Goal: Information Seeking & Learning: Learn about a topic

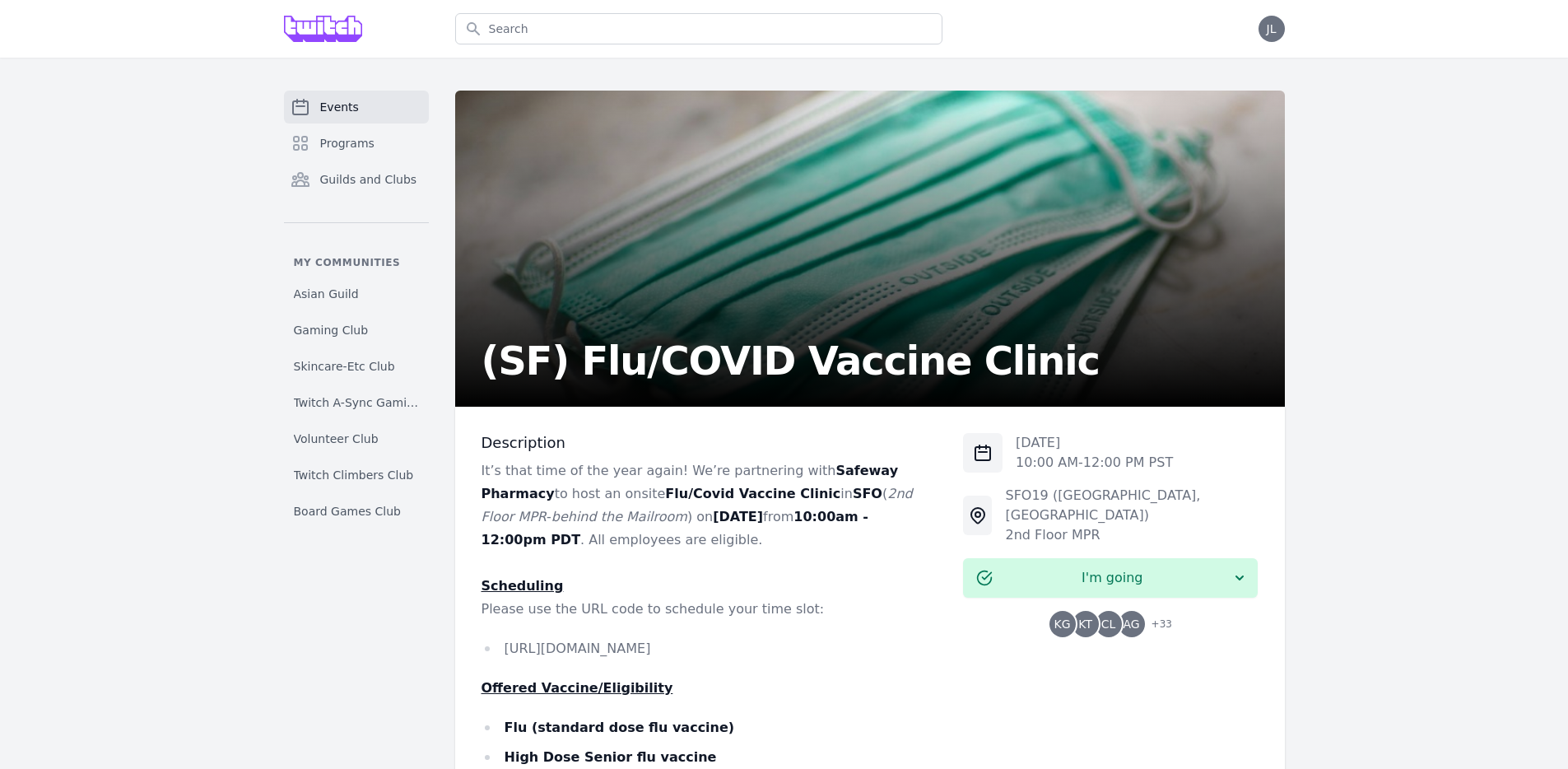
click at [806, 653] on li "[URL][DOMAIN_NAME]" at bounding box center [709, 648] width 456 height 23
click at [806, 649] on li "[URL][DOMAIN_NAME]" at bounding box center [709, 648] width 456 height 23
copy li "[URL][DOMAIN_NAME]"
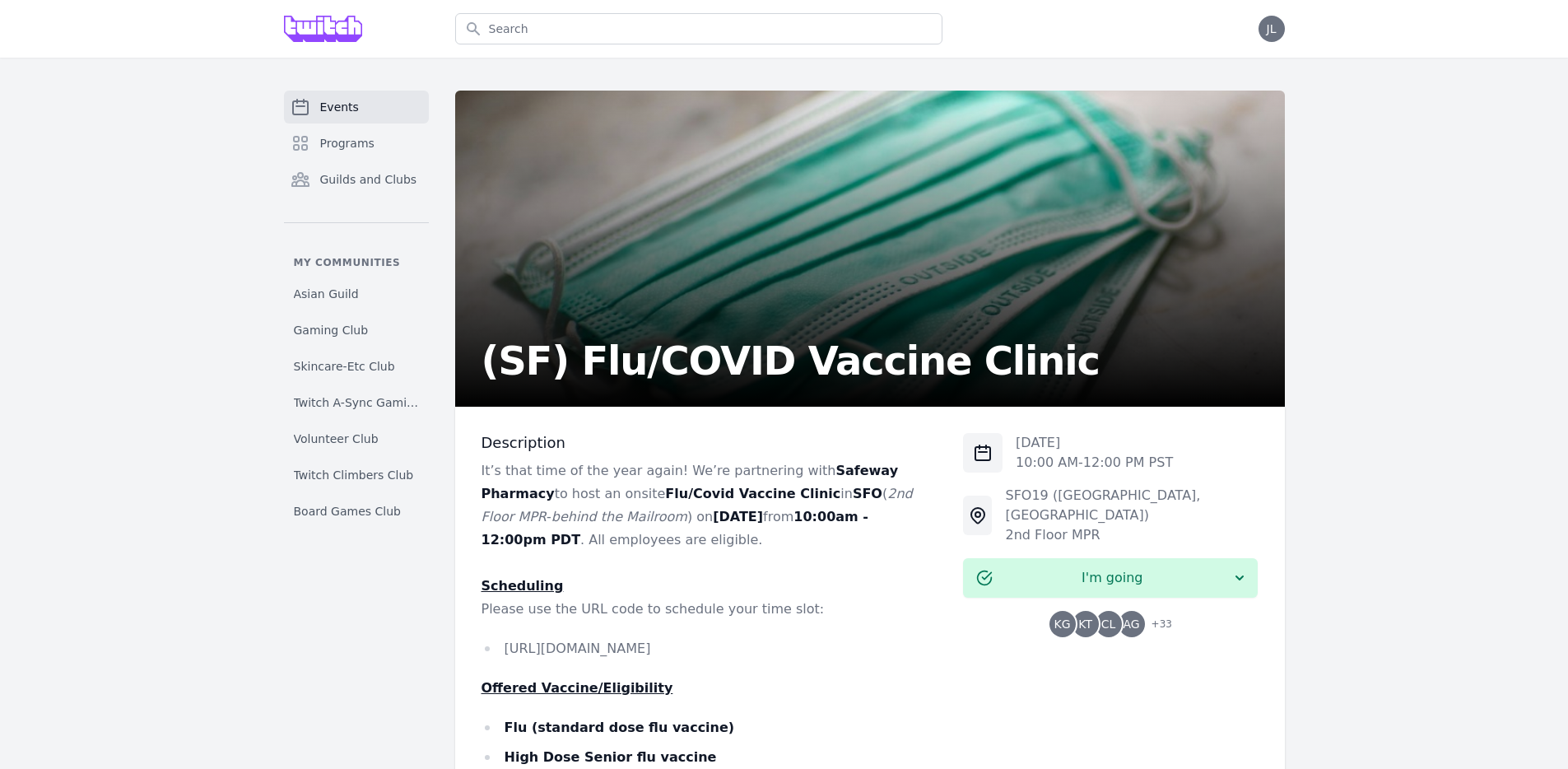
click at [800, 573] on p at bounding box center [709, 563] width 456 height 23
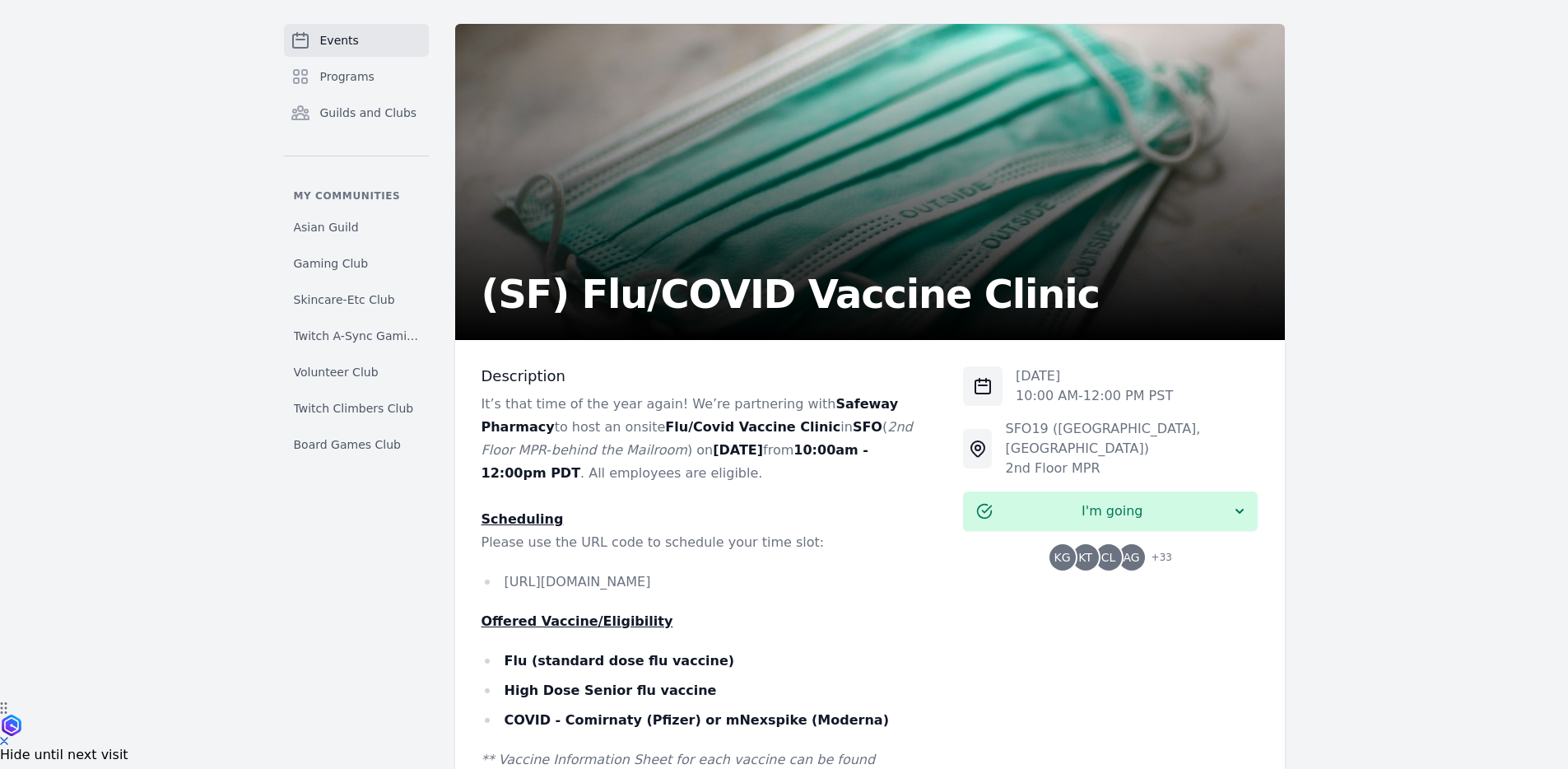
scroll to position [546, 0]
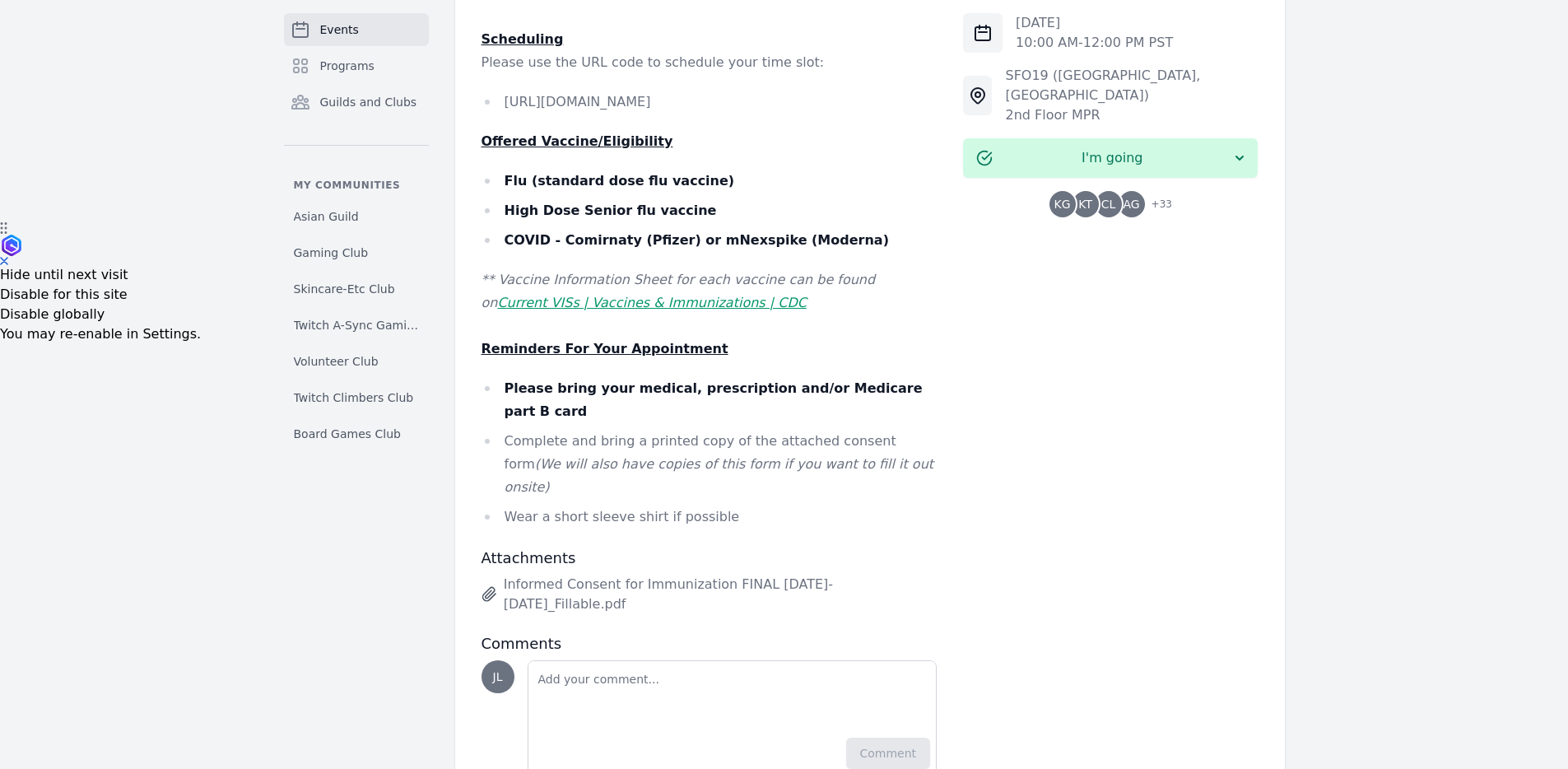
click at [600, 213] on strong "High Dose Senior flu vaccine" at bounding box center [610, 210] width 212 height 16
click at [602, 234] on strong "COVID - Comirnaty (Pfizer) or mNexspike (Moderna)" at bounding box center [696, 239] width 385 height 16
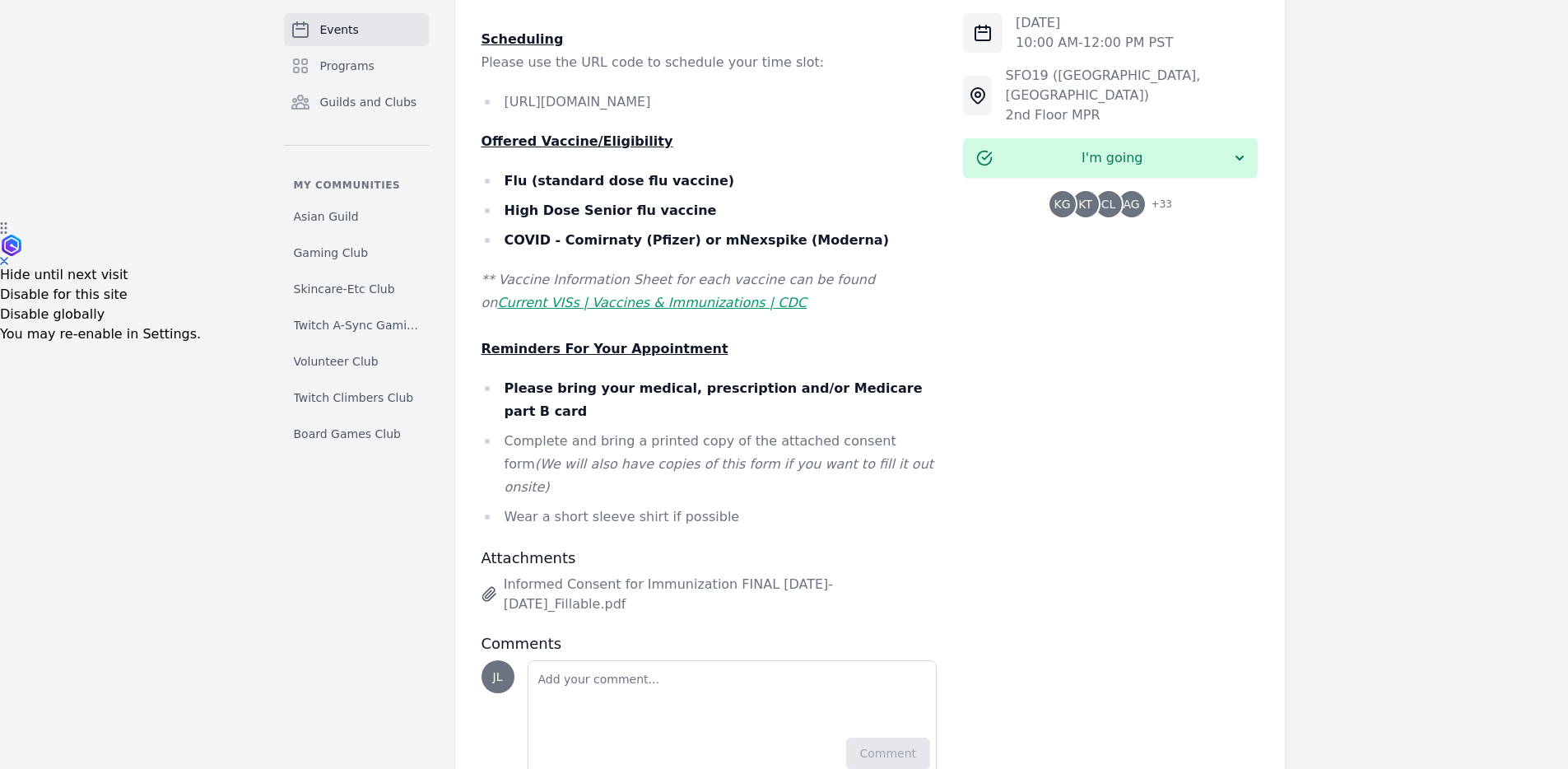
drag, startPoint x: 709, startPoint y: 374, endPoint x: 669, endPoint y: 364, distance: 41.2
click at [708, 373] on div "It’s that time of the year again! We’re partnering with Safeway Pharmacy to hos…" at bounding box center [709, 221] width 456 height 616
click at [651, 388] on strong "Please bring your medical, prescription and/or Medicare part B card" at bounding box center [713, 399] width 418 height 38
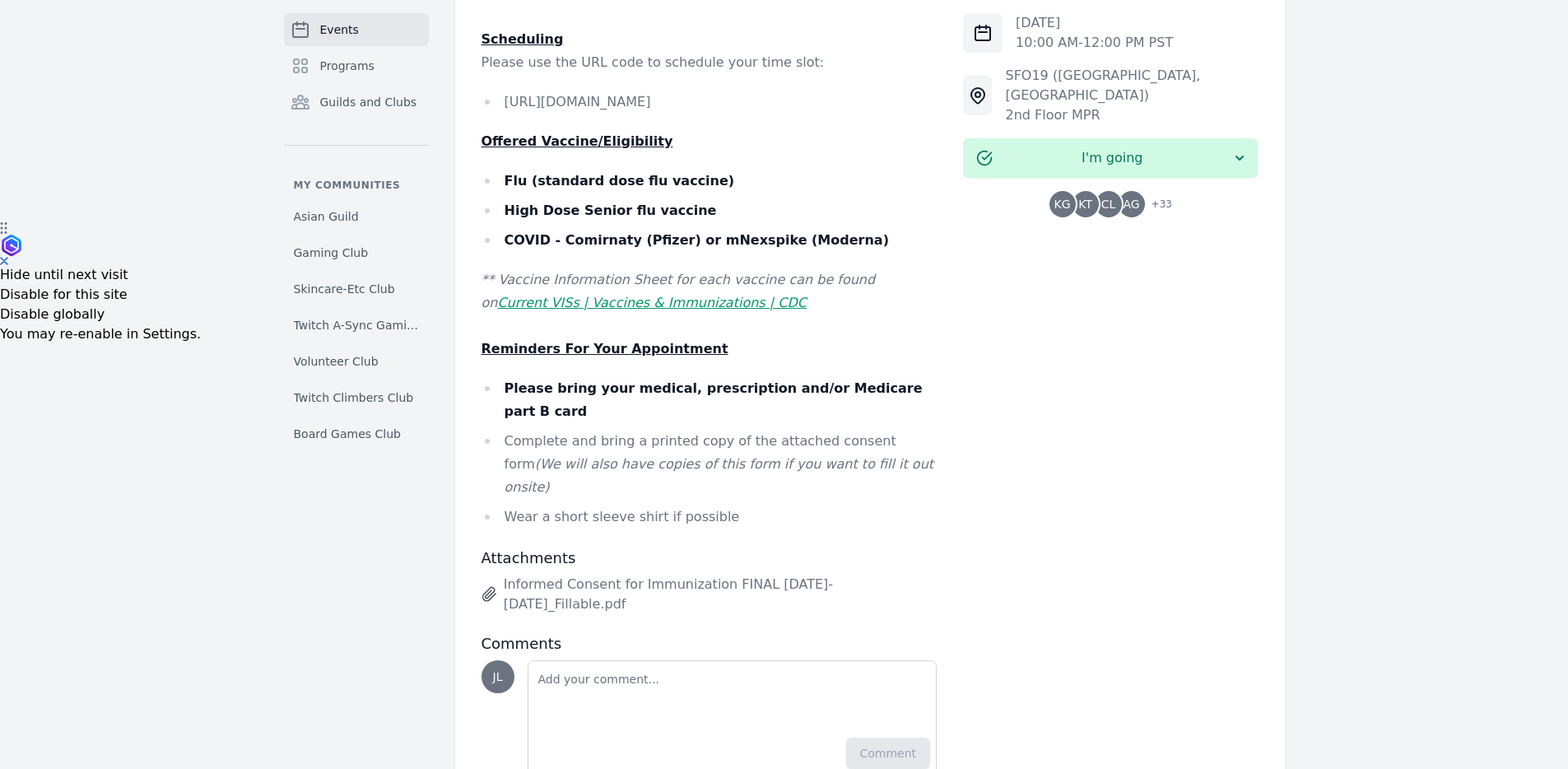
click at [663, 429] on li "Complete and bring a printed copy of the attached consent form (We will also ha…" at bounding box center [709, 464] width 456 height 69
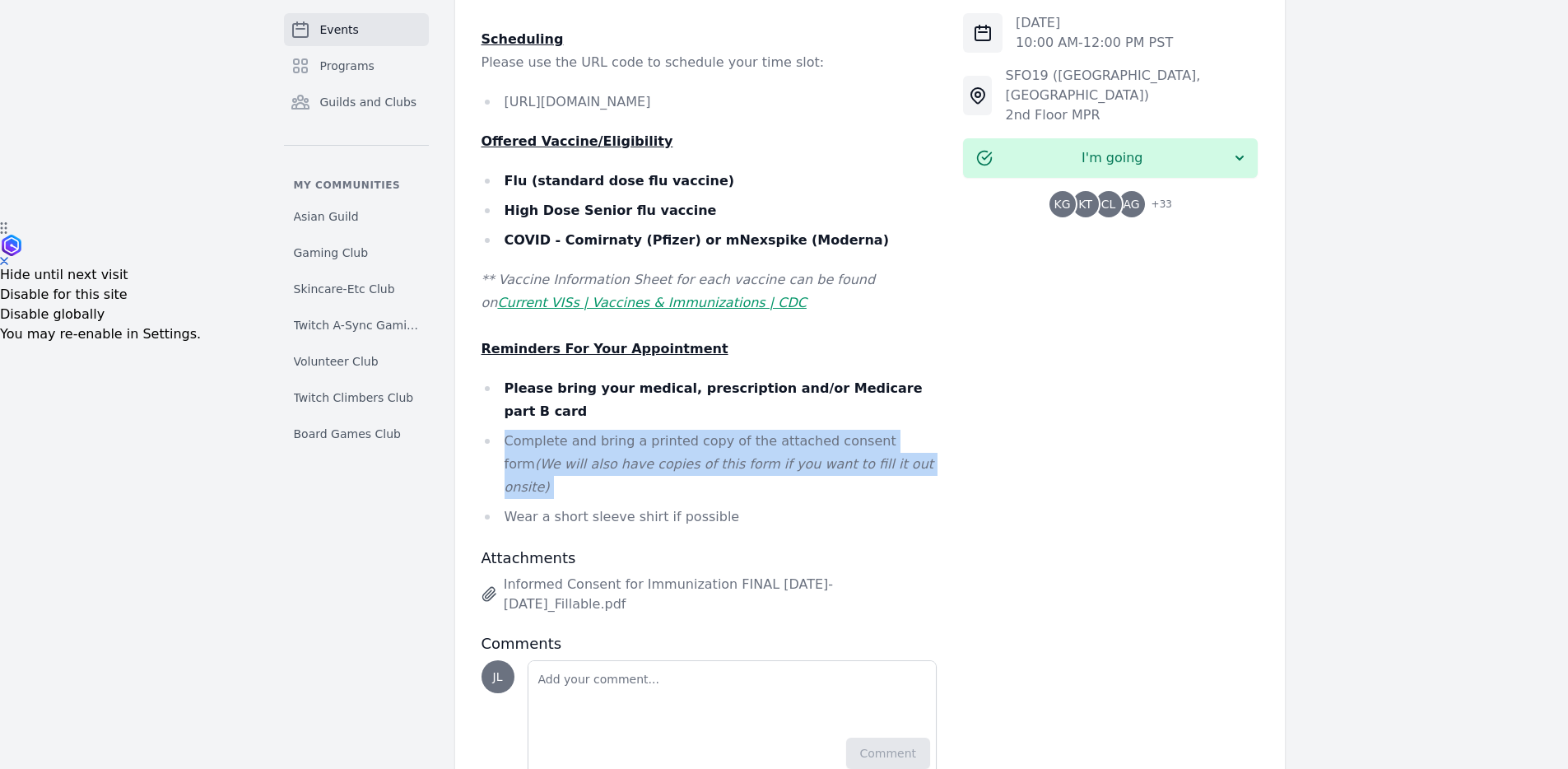
click at [663, 429] on li "Complete and bring a printed copy of the attached consent form (We will also ha…" at bounding box center [709, 464] width 456 height 69
click at [698, 456] on em "(We will also have copies of this form if you want to fill it out onsite)" at bounding box center [719, 474] width 429 height 38
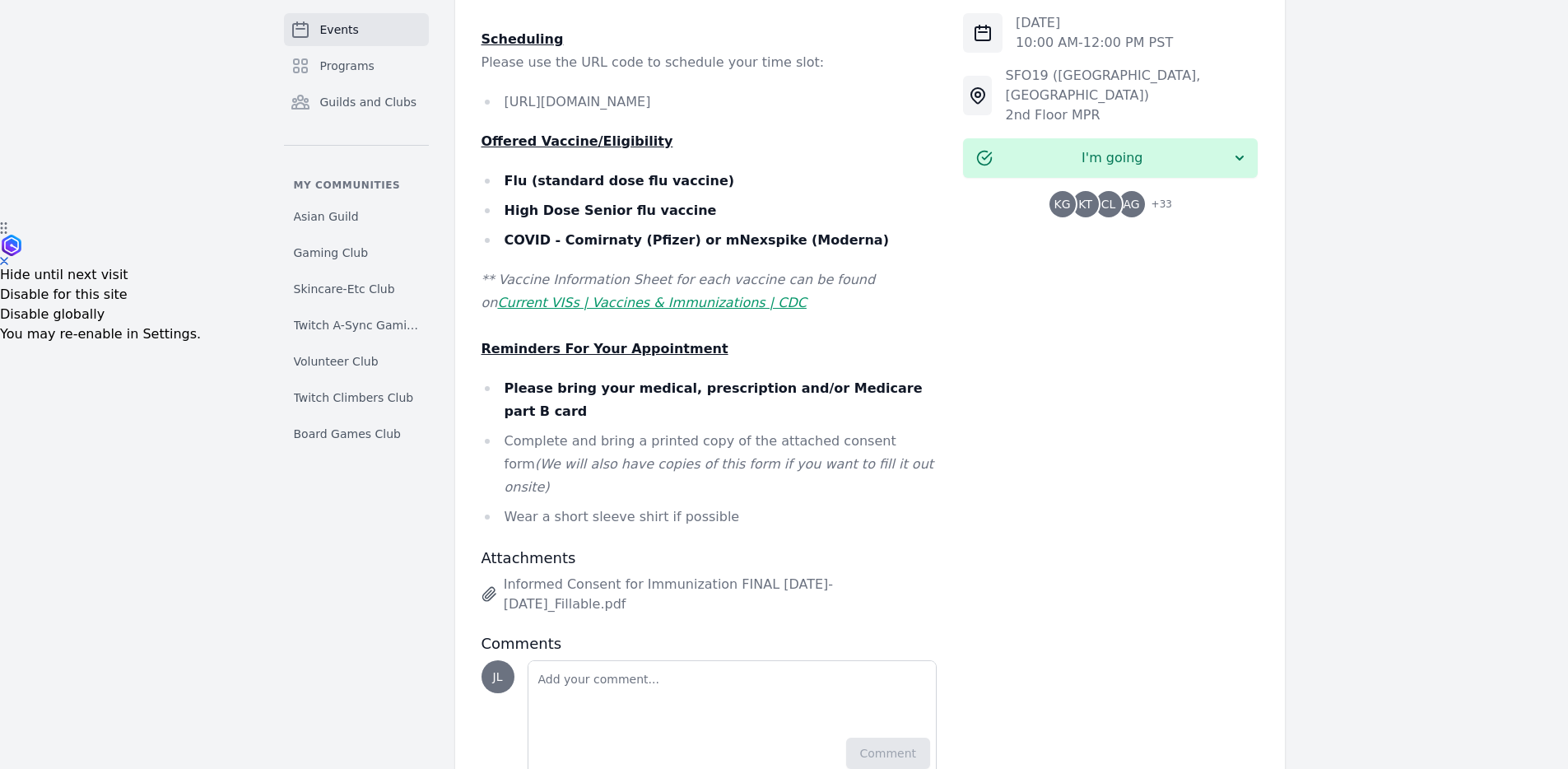
click at [732, 318] on p at bounding box center [709, 326] width 456 height 23
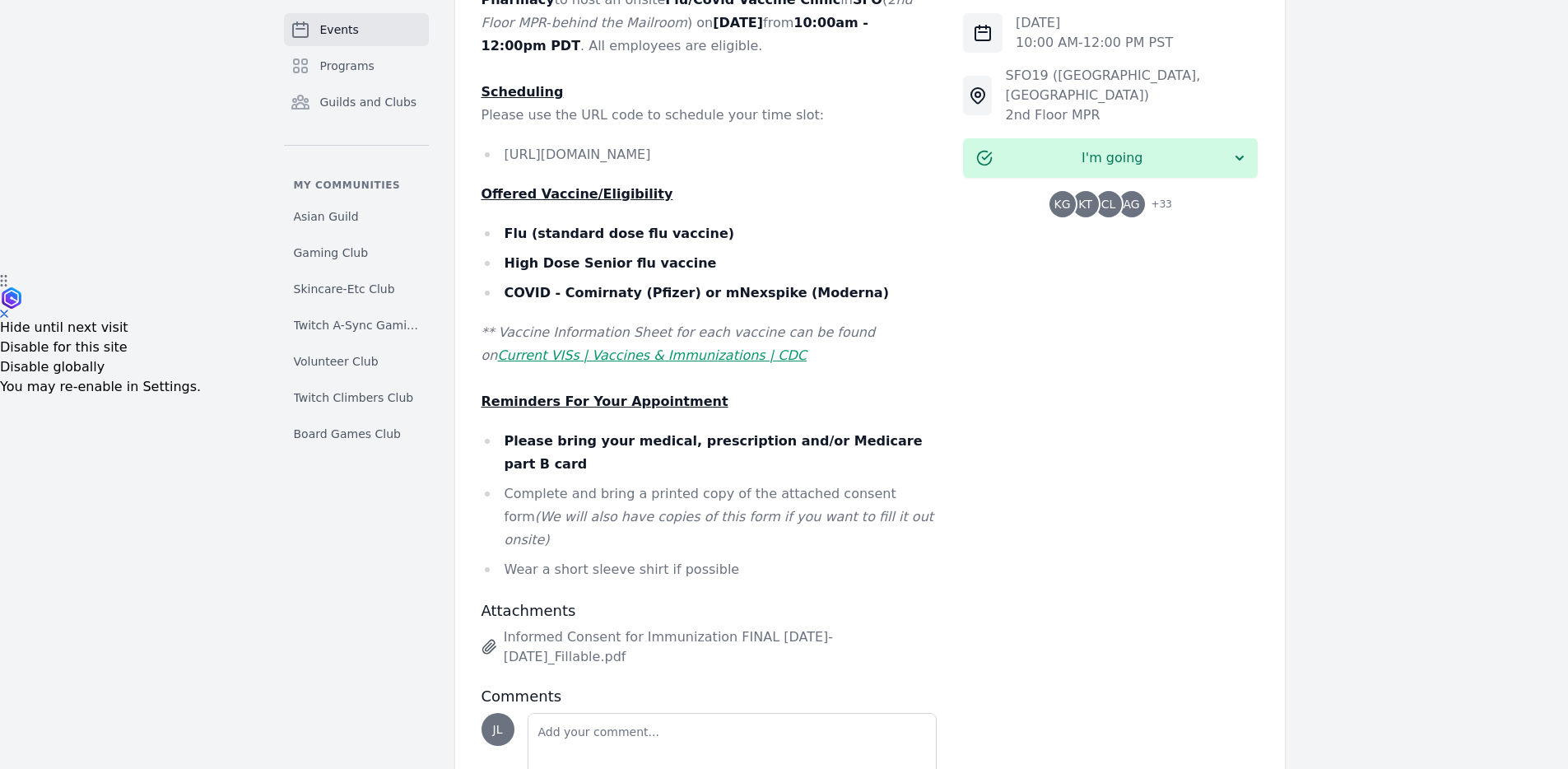
scroll to position [394, 0]
